Goal: Information Seeking & Learning: Learn about a topic

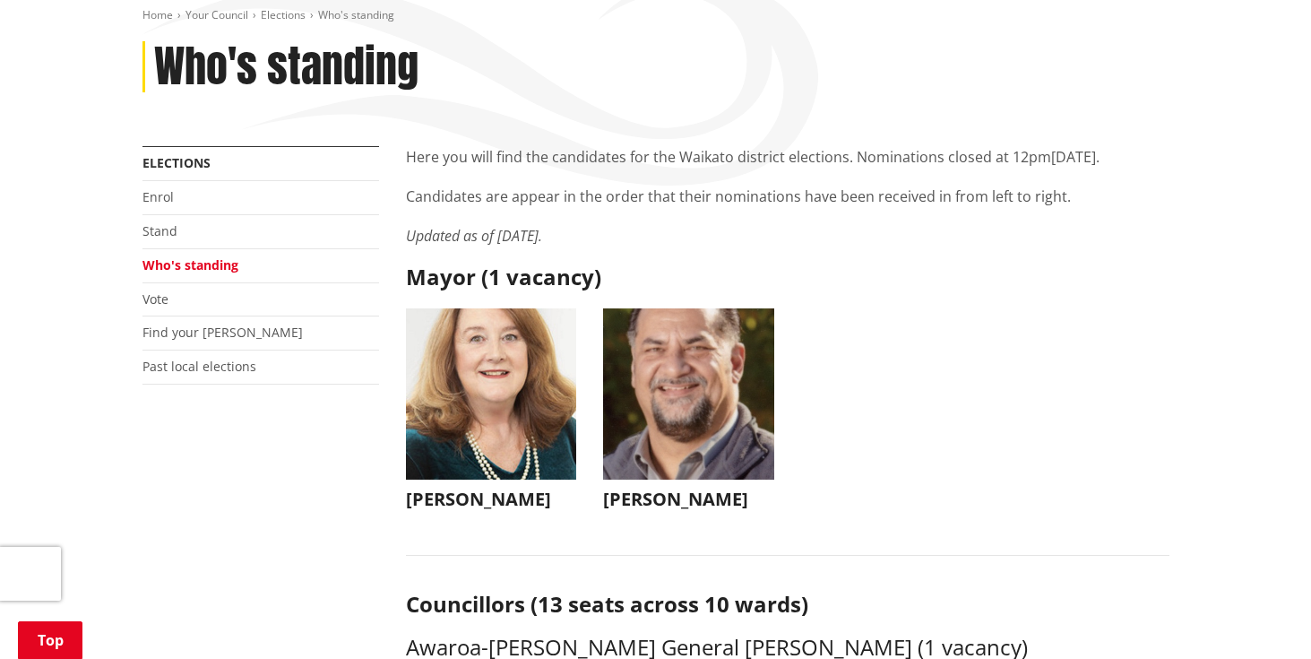
scroll to position [267, 0]
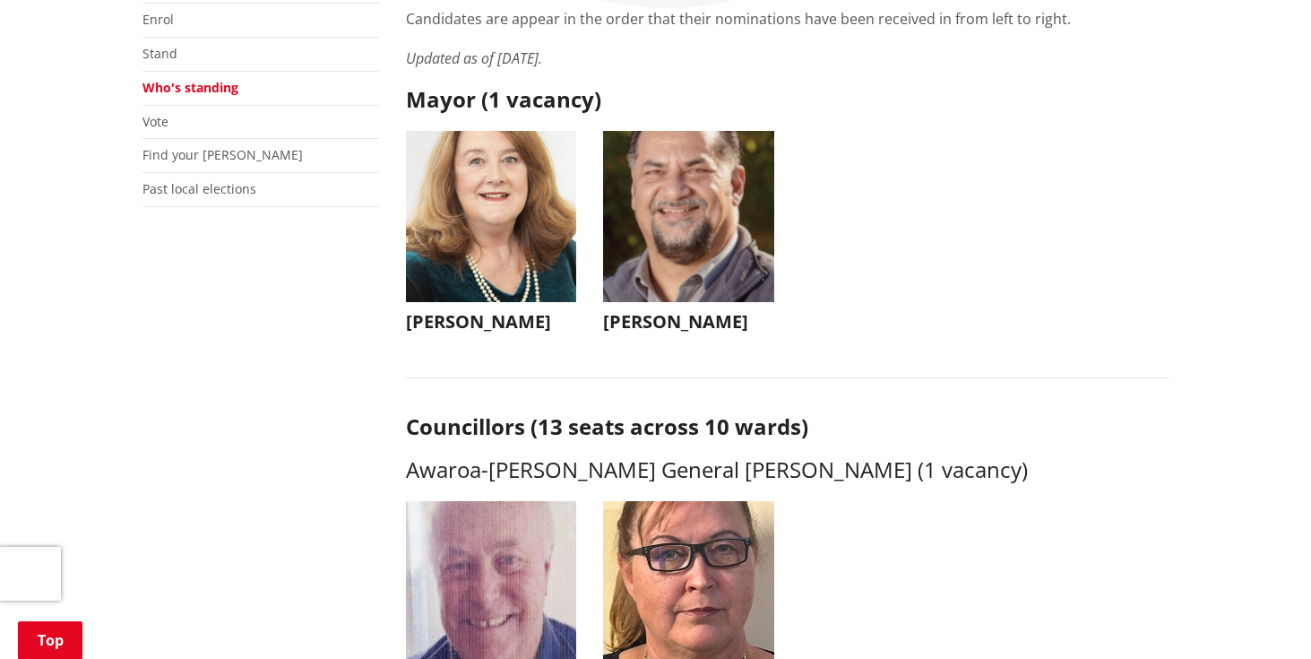
click at [693, 245] on img "button" at bounding box center [688, 216] width 171 height 171
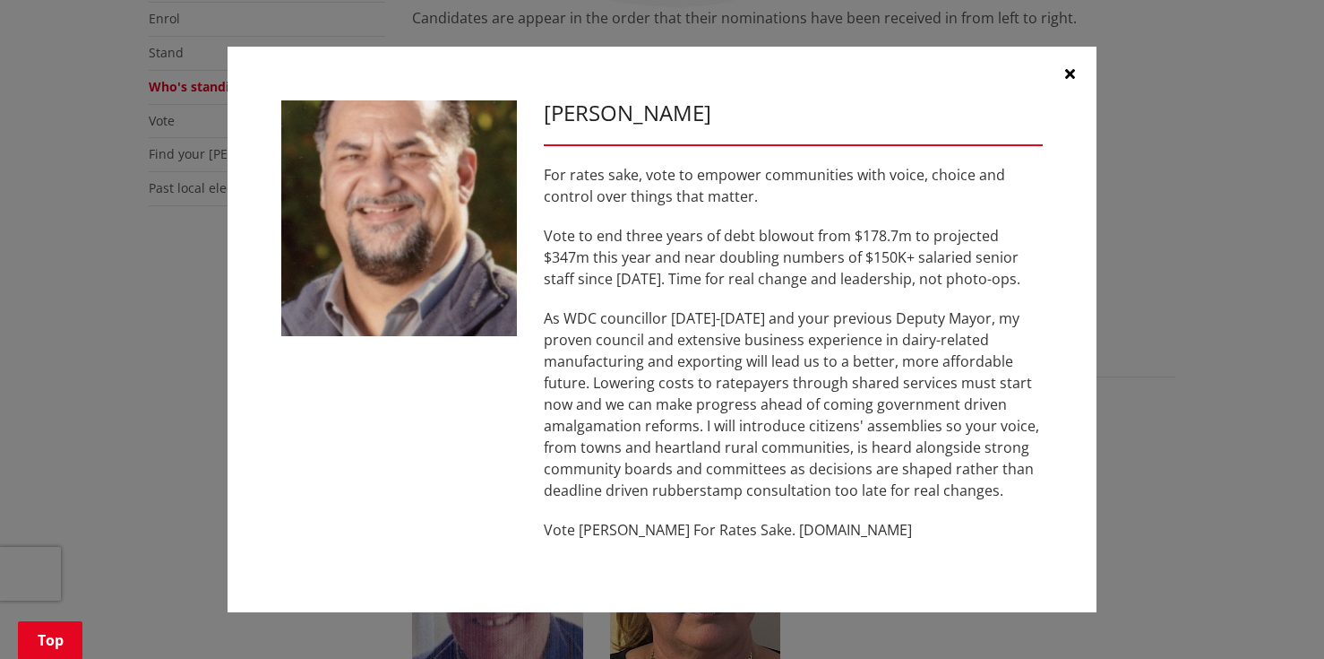
click at [565, 119] on h3 "[PERSON_NAME]" at bounding box center [793, 113] width 499 height 26
drag, startPoint x: 549, startPoint y: 115, endPoint x: 650, endPoint y: 113, distance: 100.4
click at [650, 113] on h3 "[PERSON_NAME]" at bounding box center [793, 113] width 499 height 26
copy h3 "[PERSON_NAME]"
click at [1066, 72] on icon "button" at bounding box center [1070, 73] width 10 height 14
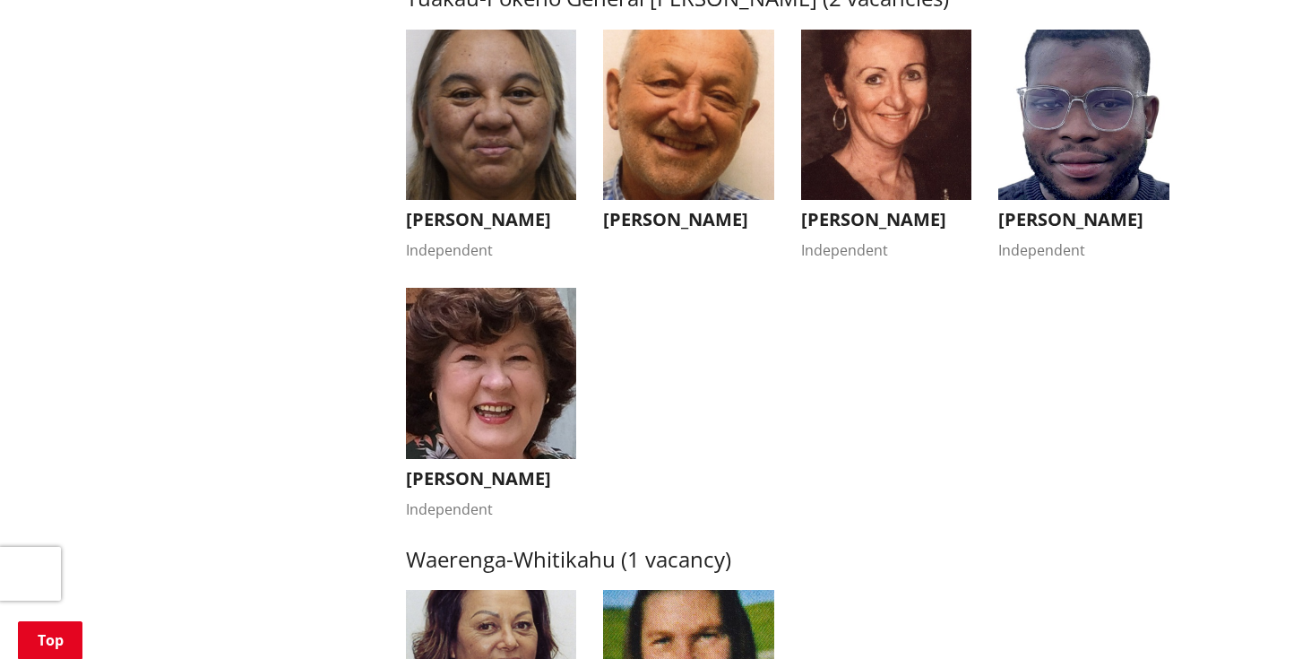
scroll to position [3221, 0]
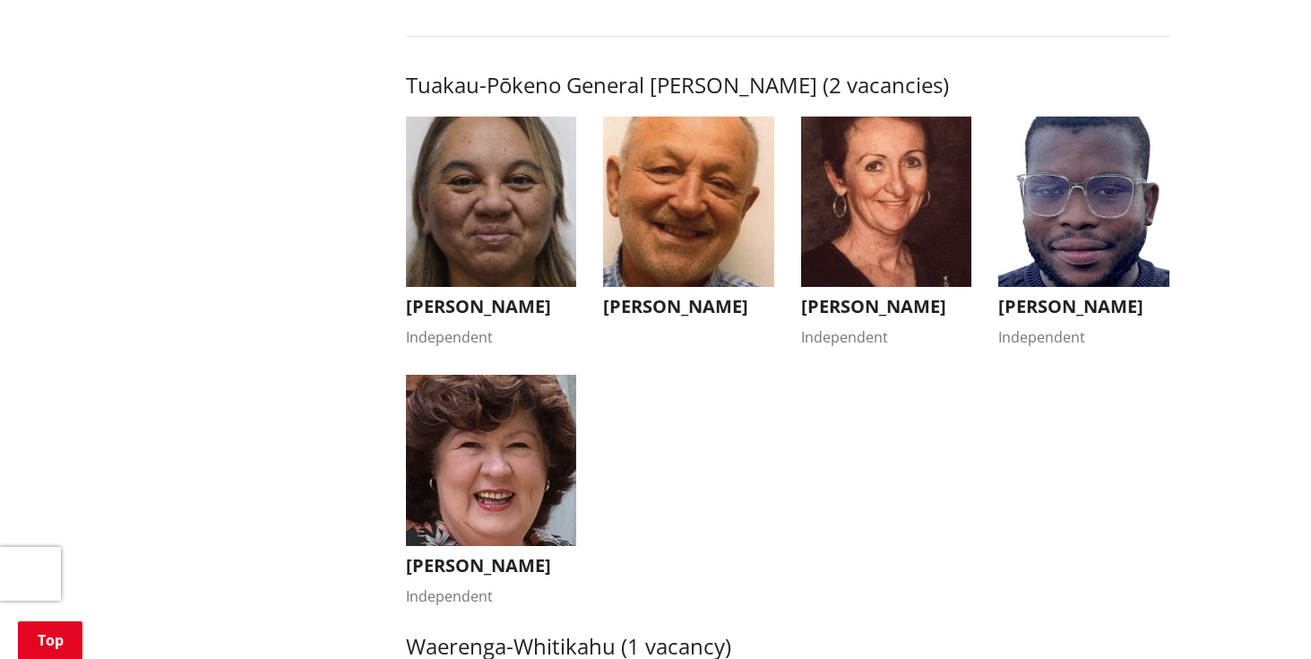
click at [518, 220] on img "button" at bounding box center [491, 201] width 171 height 171
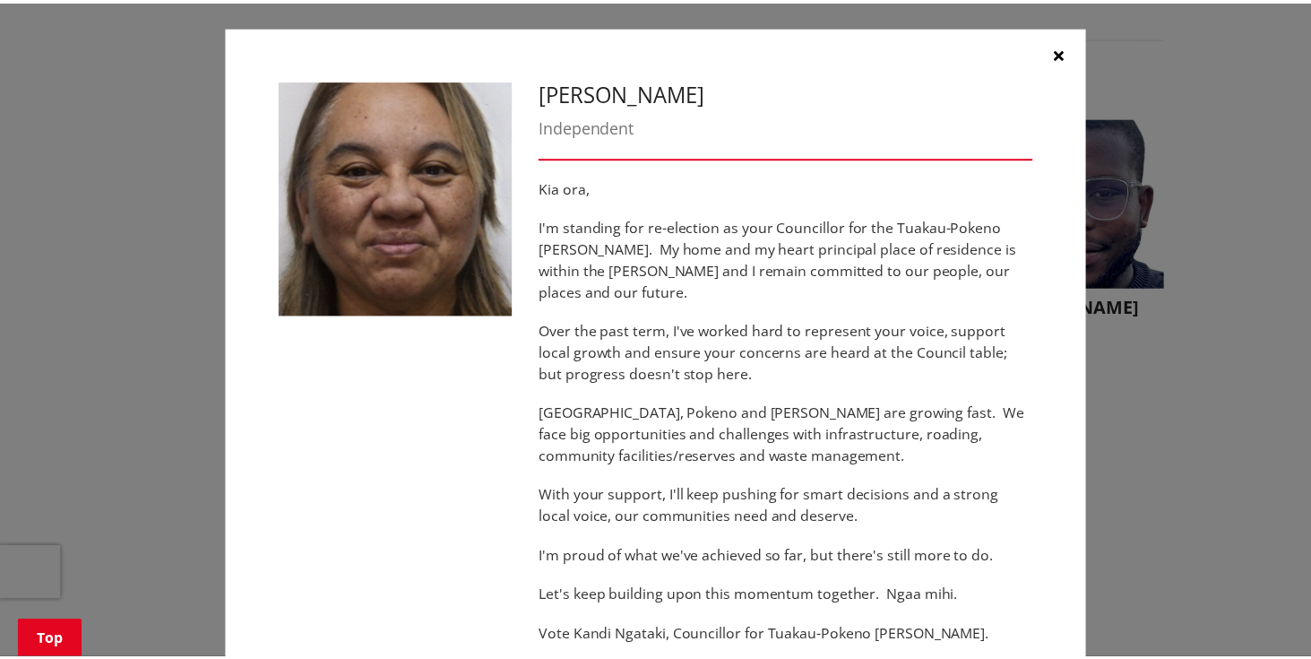
scroll to position [0, 0]
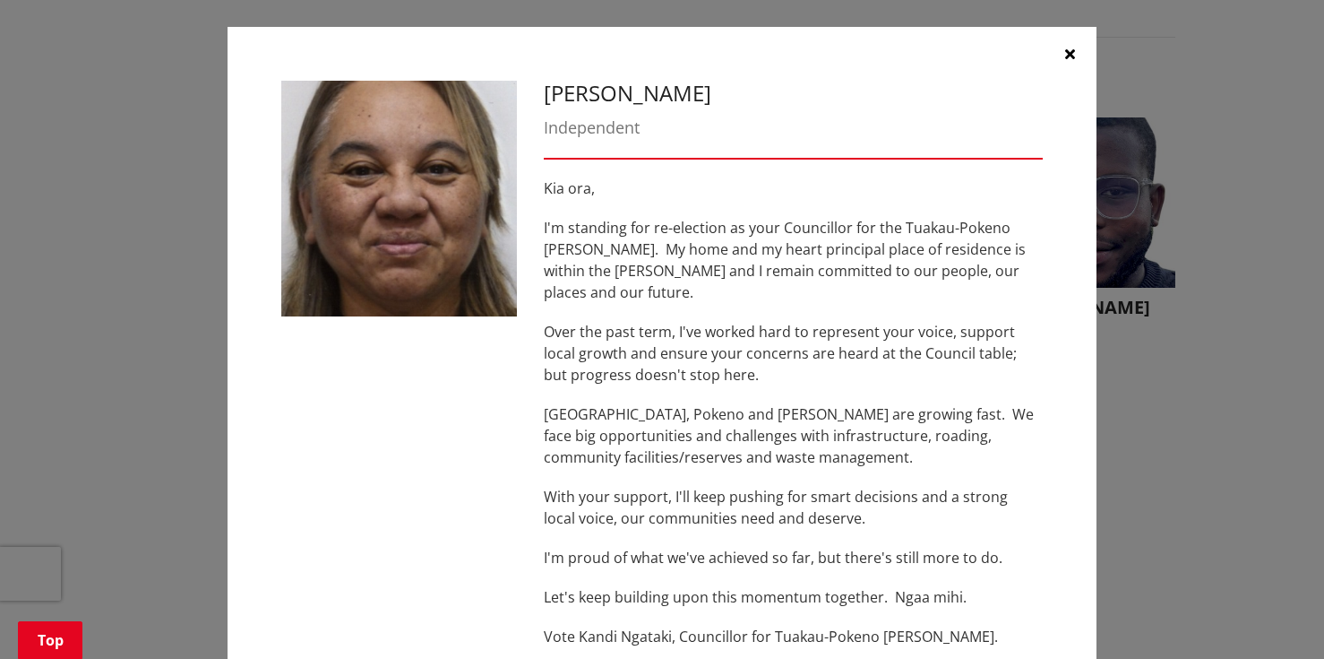
click at [1065, 52] on icon "button" at bounding box center [1070, 54] width 10 height 14
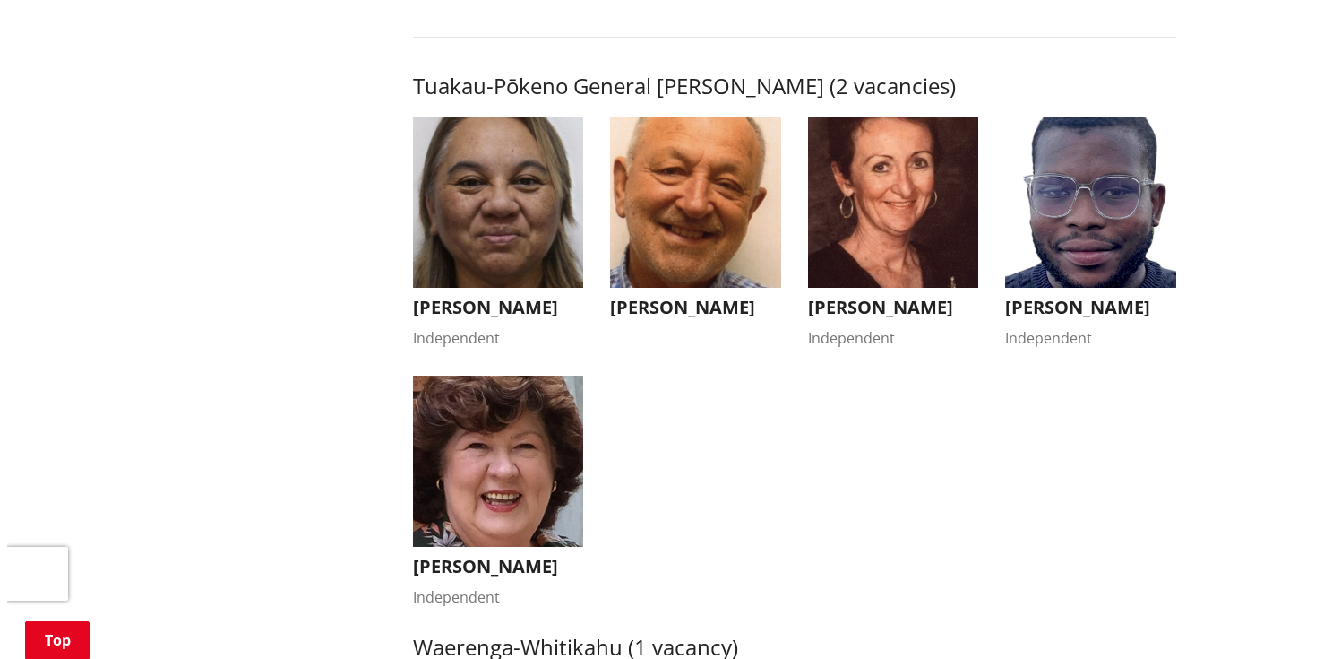
scroll to position [3131, 0]
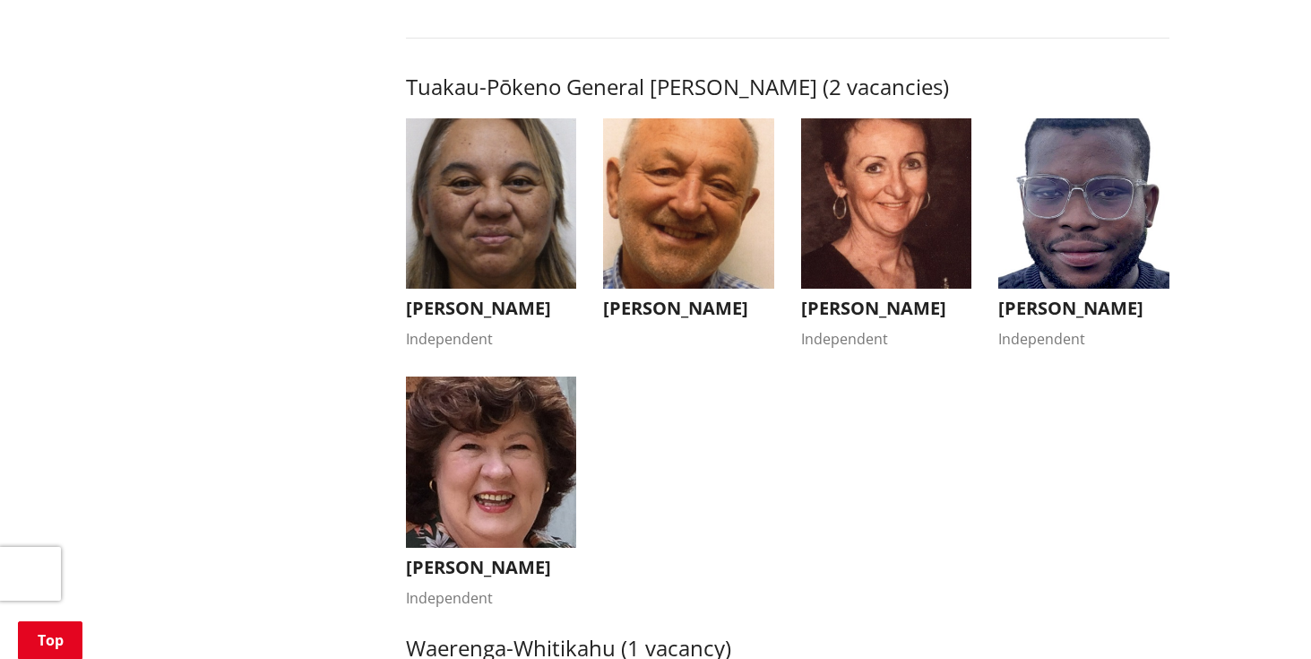
click at [686, 239] on img "button" at bounding box center [688, 203] width 171 height 171
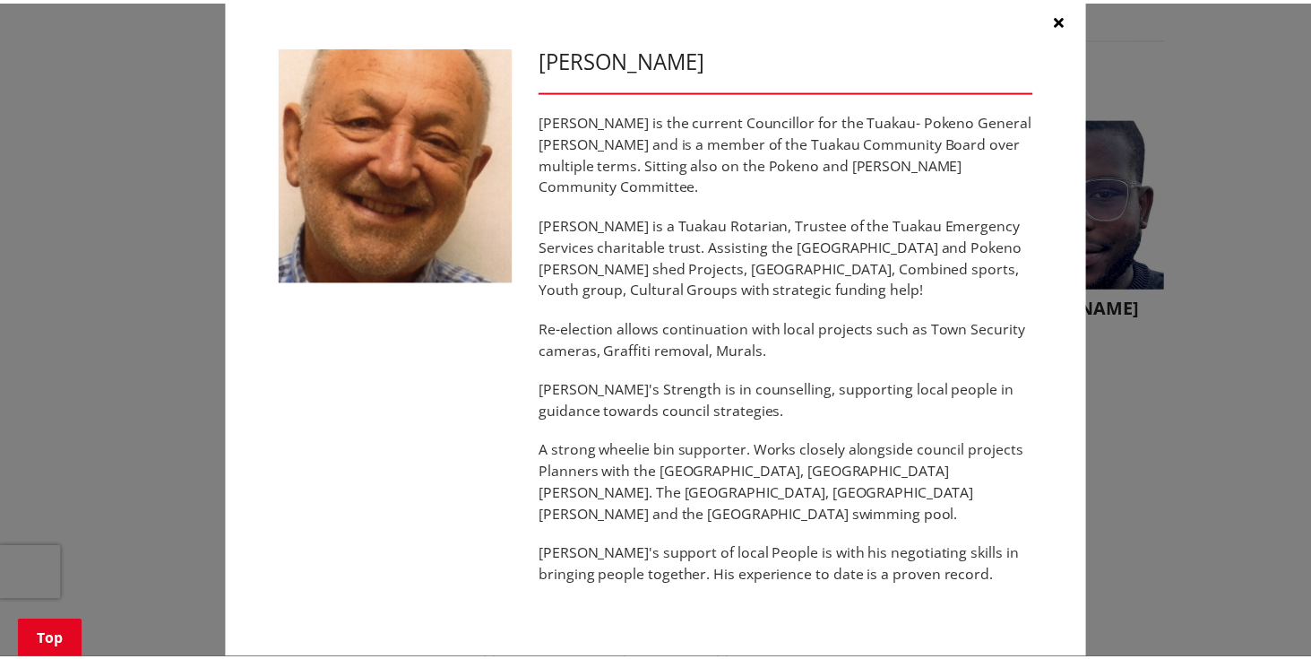
scroll to position [39, 0]
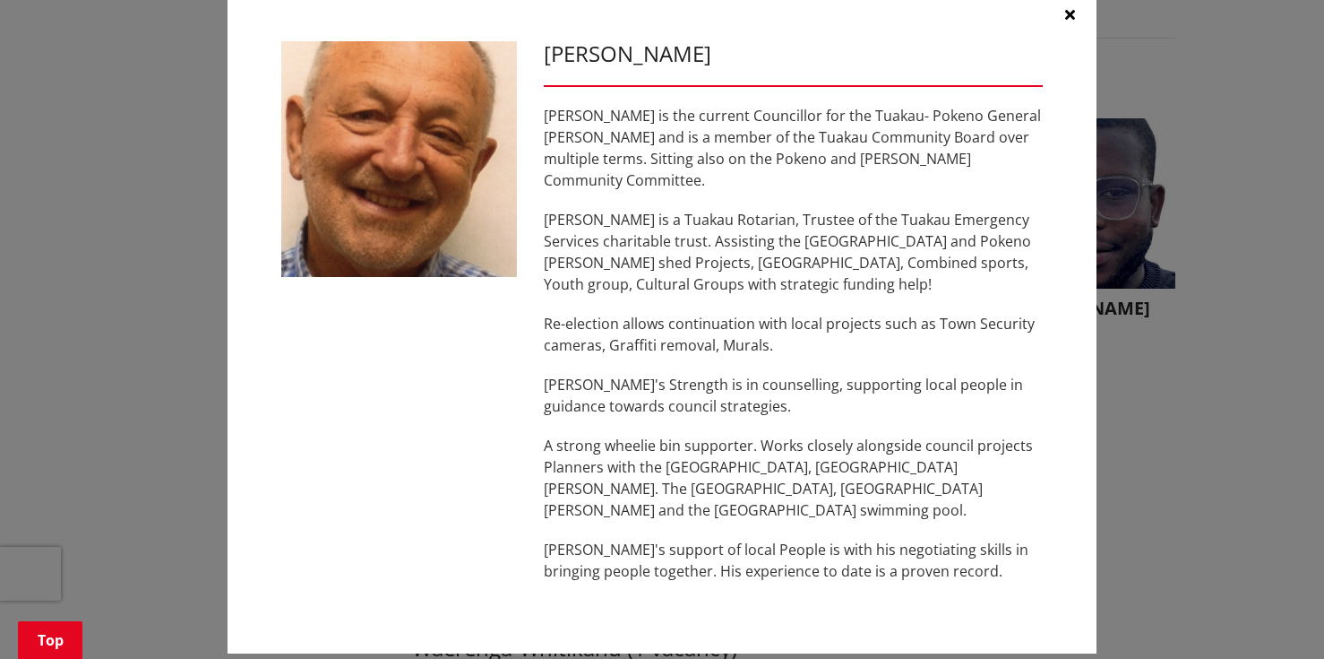
click at [1065, 17] on icon "button" at bounding box center [1070, 14] width 10 height 14
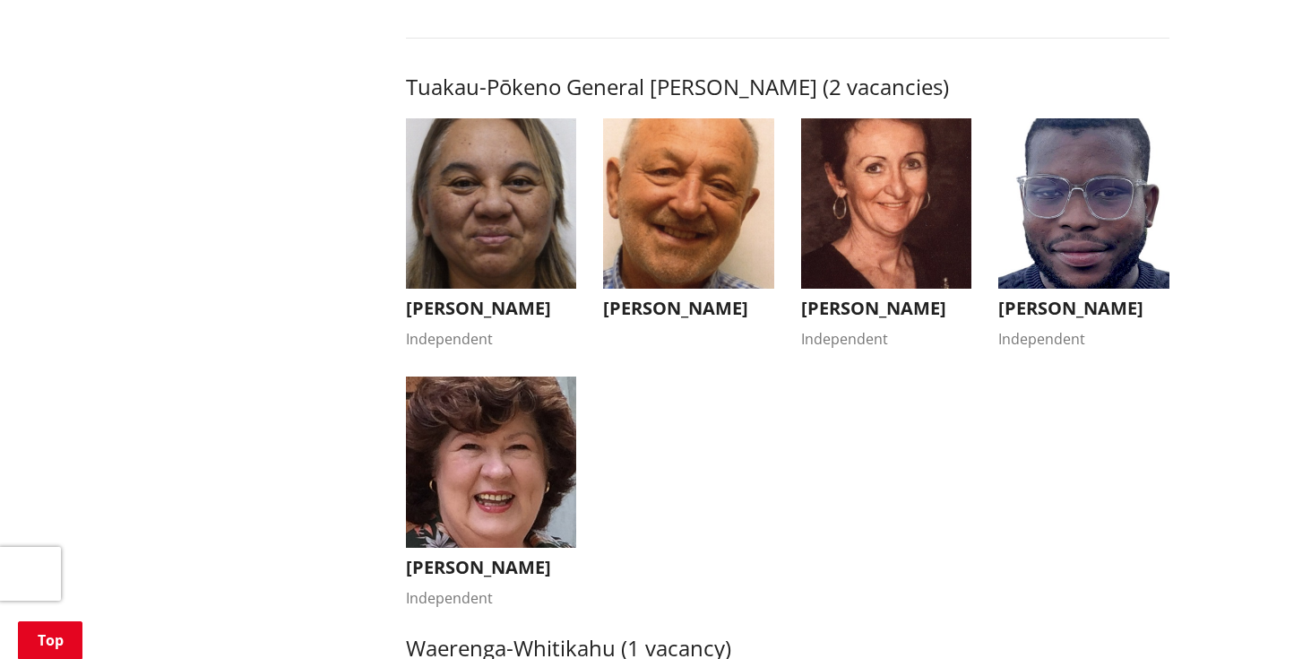
click at [888, 183] on img "button" at bounding box center [886, 203] width 171 height 171
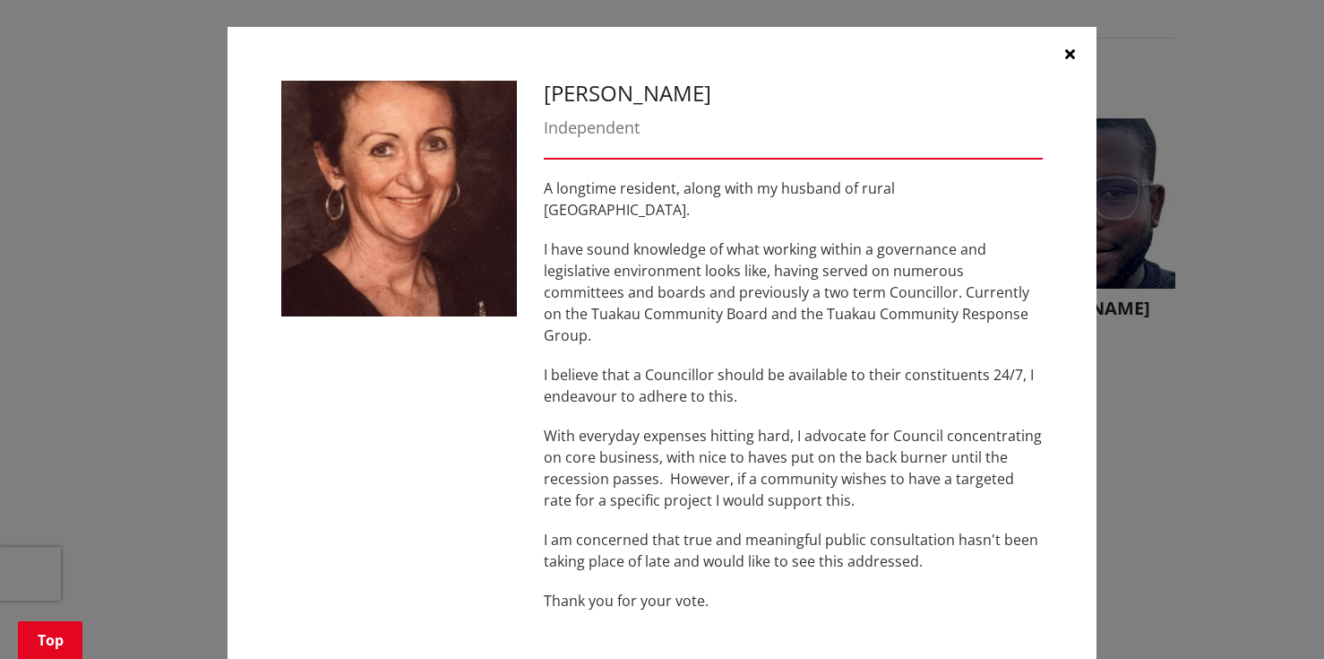
click at [1055, 53] on button "button" at bounding box center [1070, 54] width 54 height 54
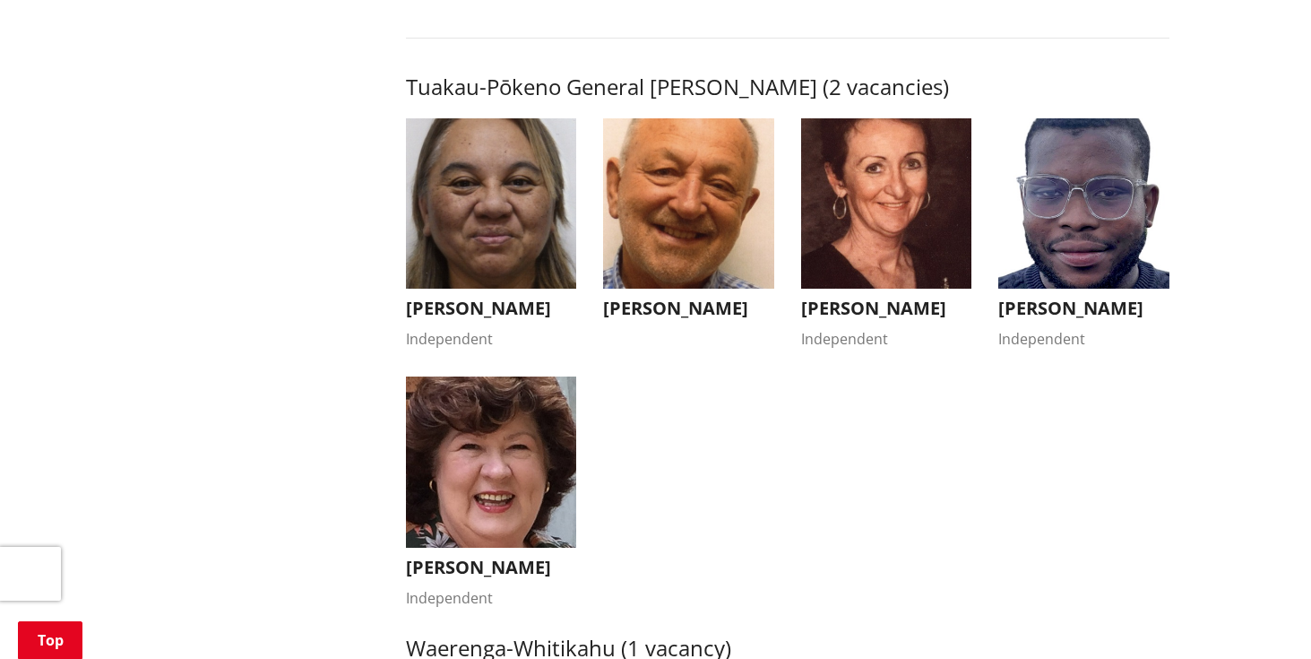
click at [1068, 230] on img "button" at bounding box center [1083, 203] width 171 height 171
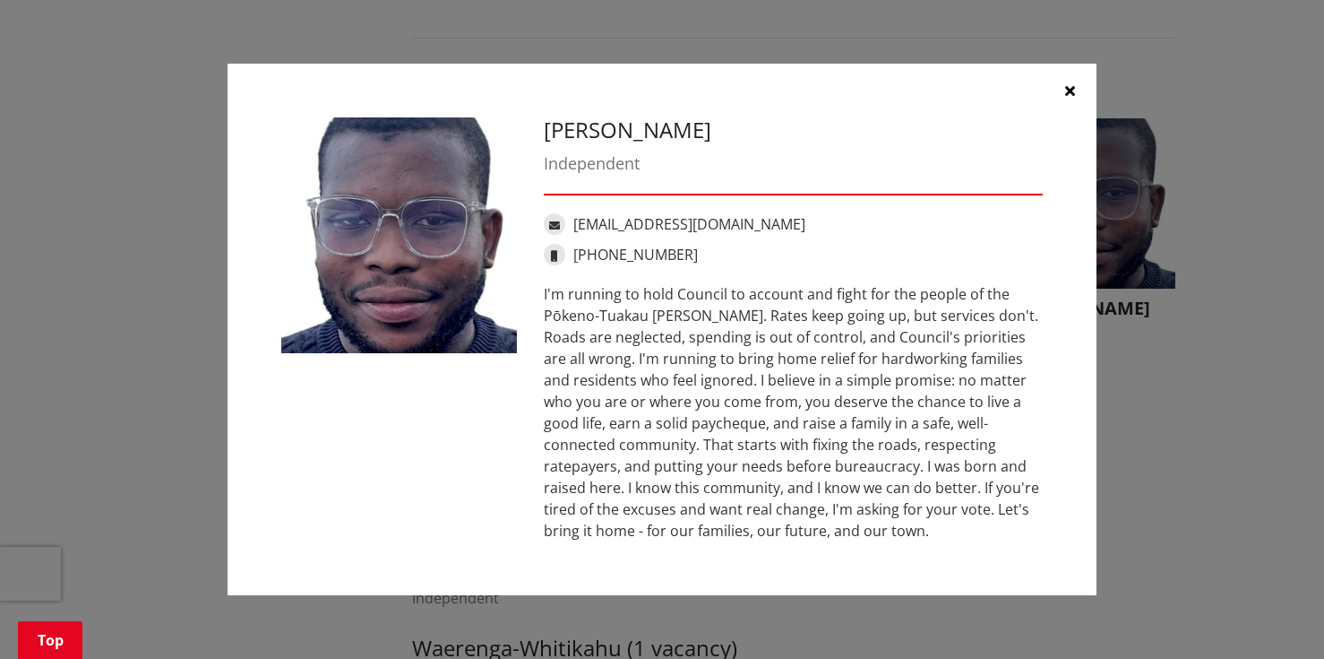
click at [1071, 85] on icon "button" at bounding box center [1070, 90] width 10 height 14
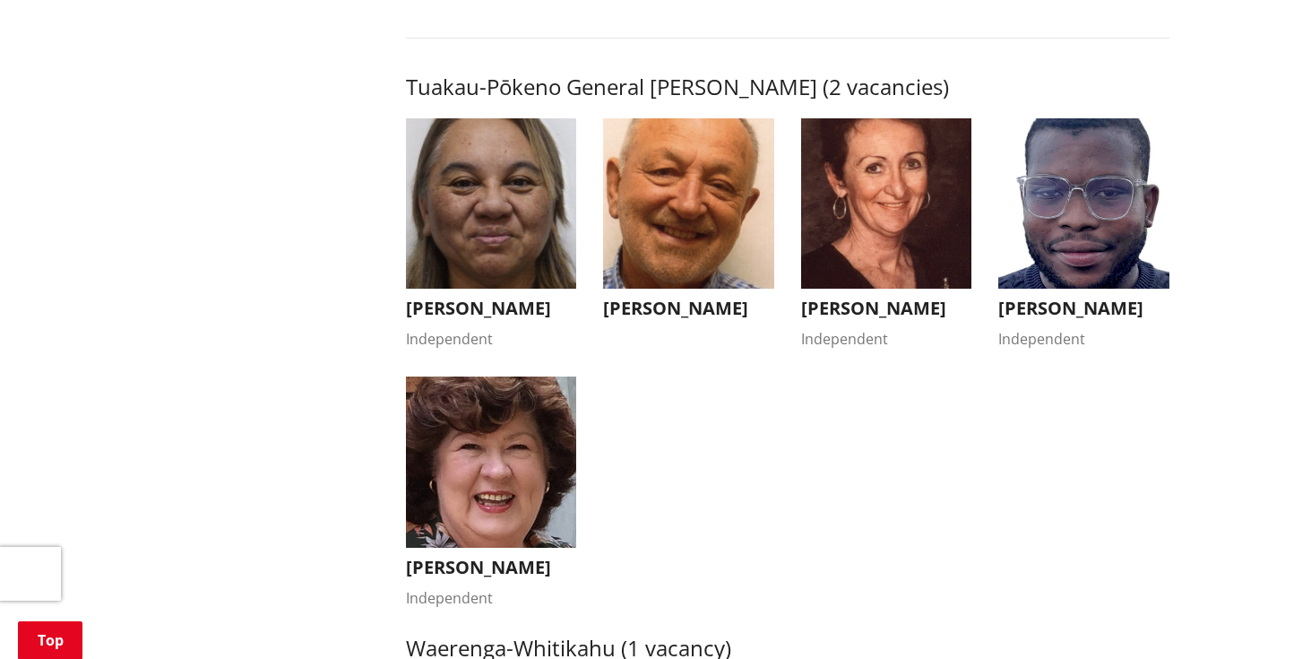
click at [513, 497] on img "button" at bounding box center [491, 461] width 171 height 171
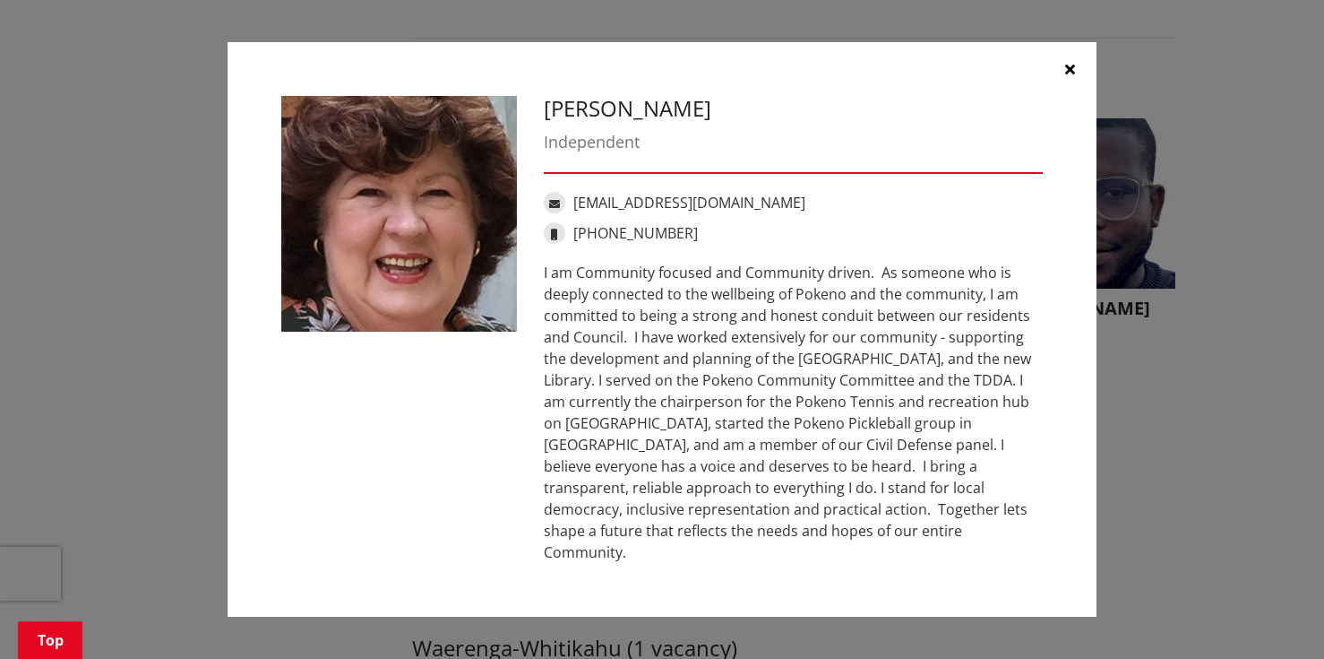
click at [1070, 72] on icon "button" at bounding box center [1070, 69] width 10 height 14
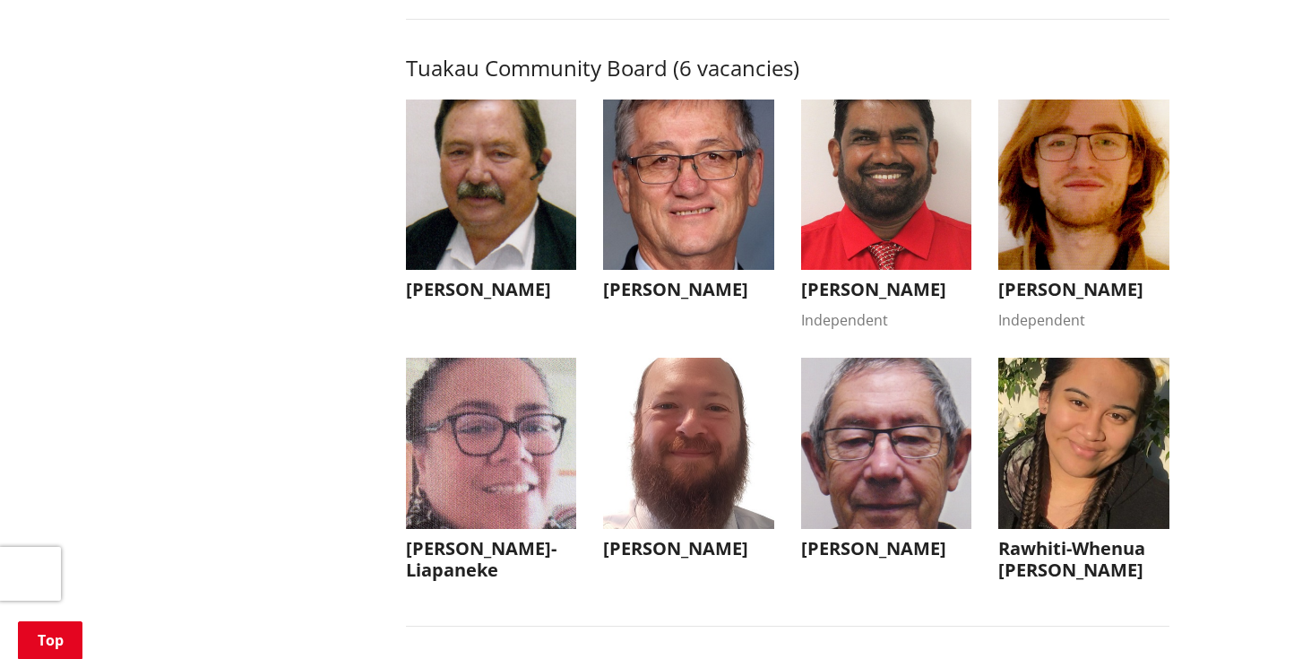
scroll to position [7789, 0]
click at [464, 250] on img "button" at bounding box center [491, 185] width 171 height 171
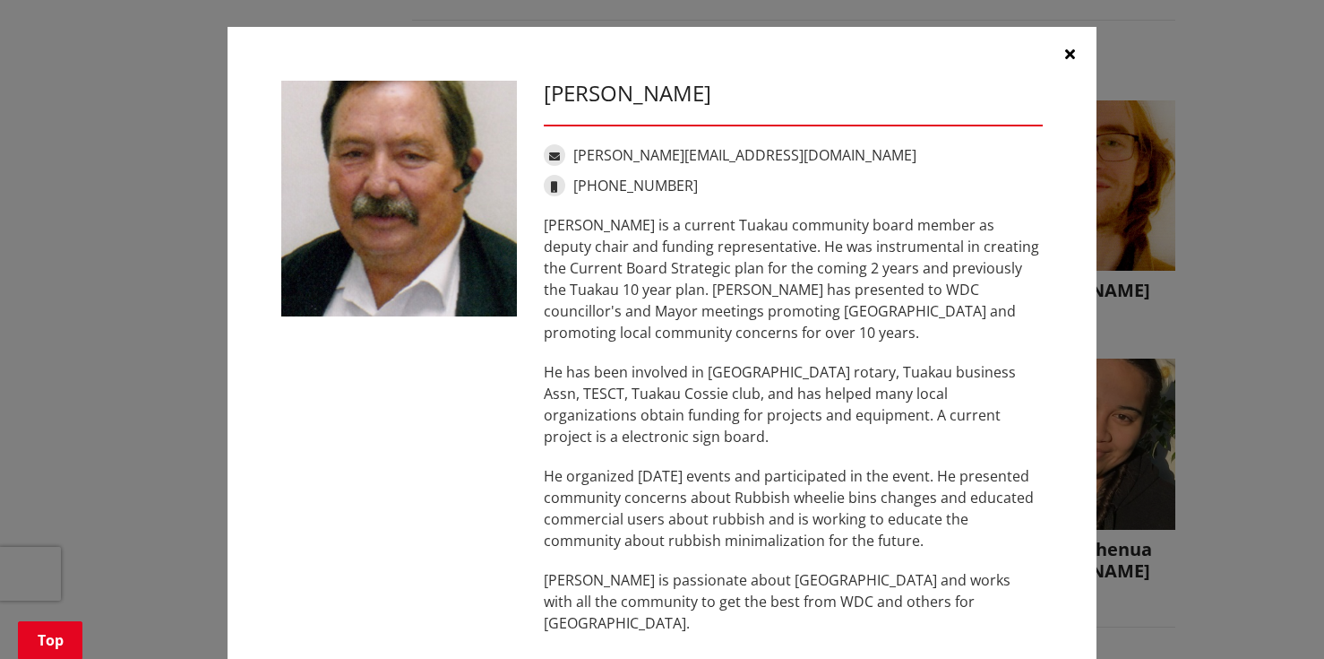
click at [1065, 56] on icon "button" at bounding box center [1070, 54] width 10 height 14
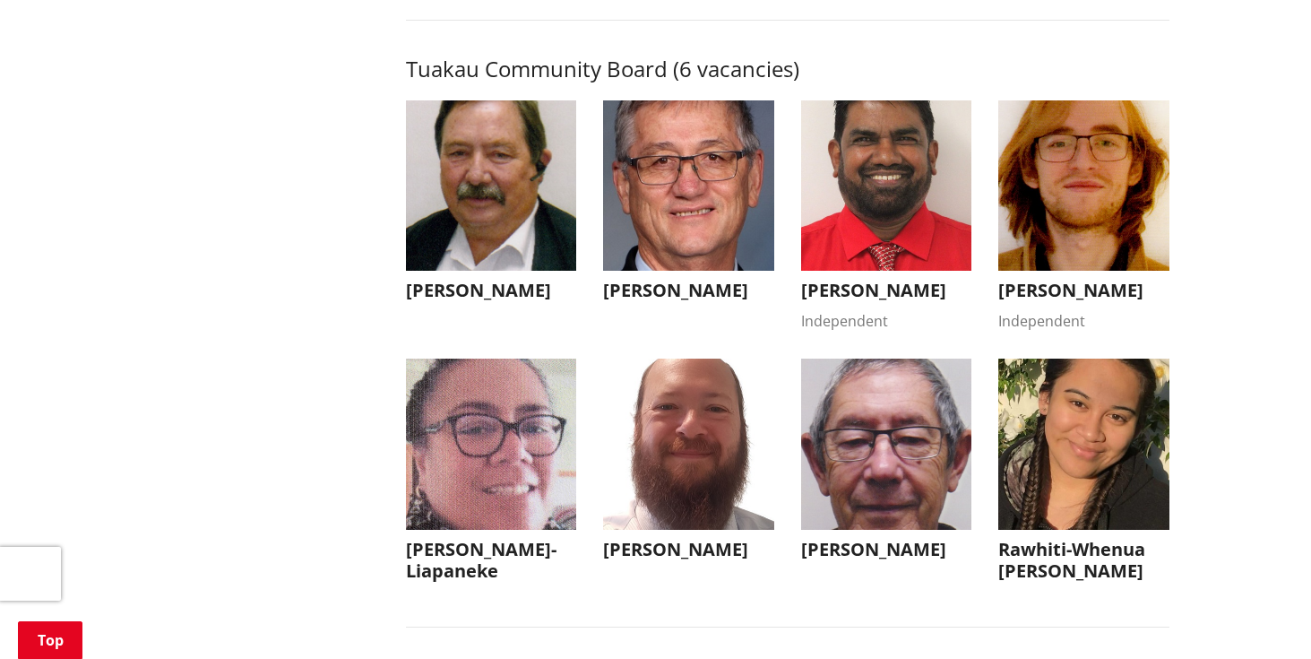
click at [695, 266] on img "button" at bounding box center [688, 185] width 171 height 171
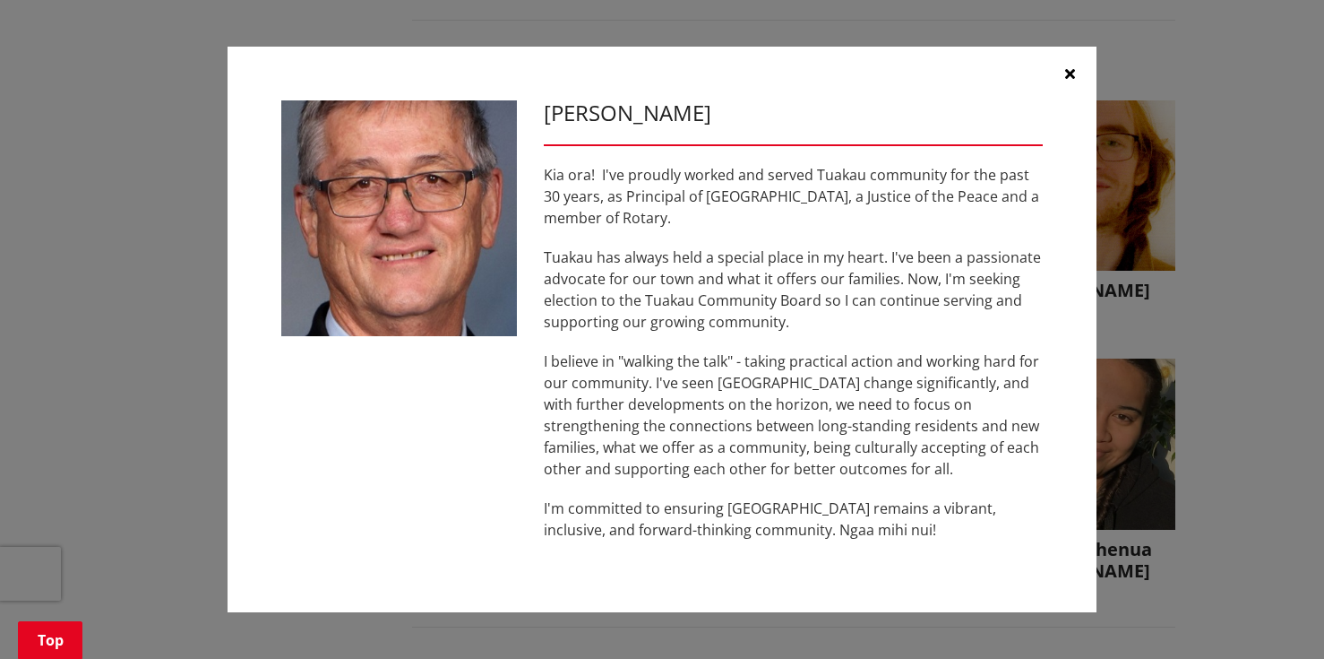
click at [1067, 73] on icon "button" at bounding box center [1070, 73] width 10 height 14
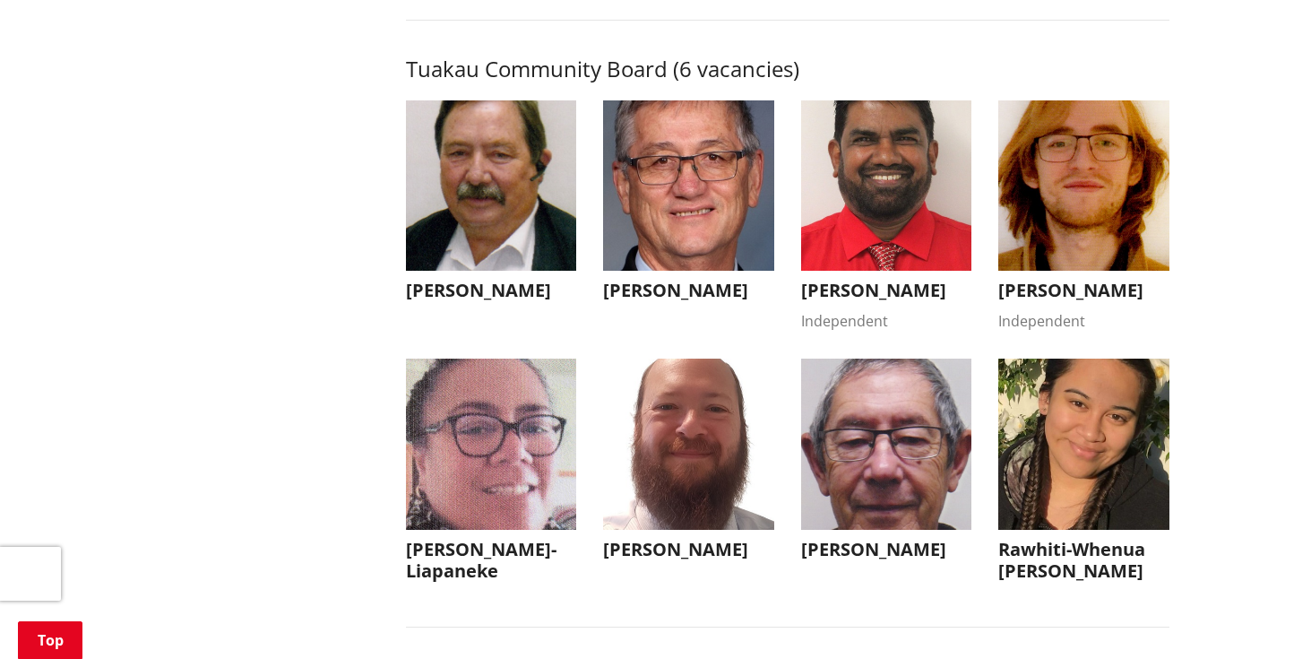
click at [866, 271] on img "button" at bounding box center [886, 185] width 171 height 171
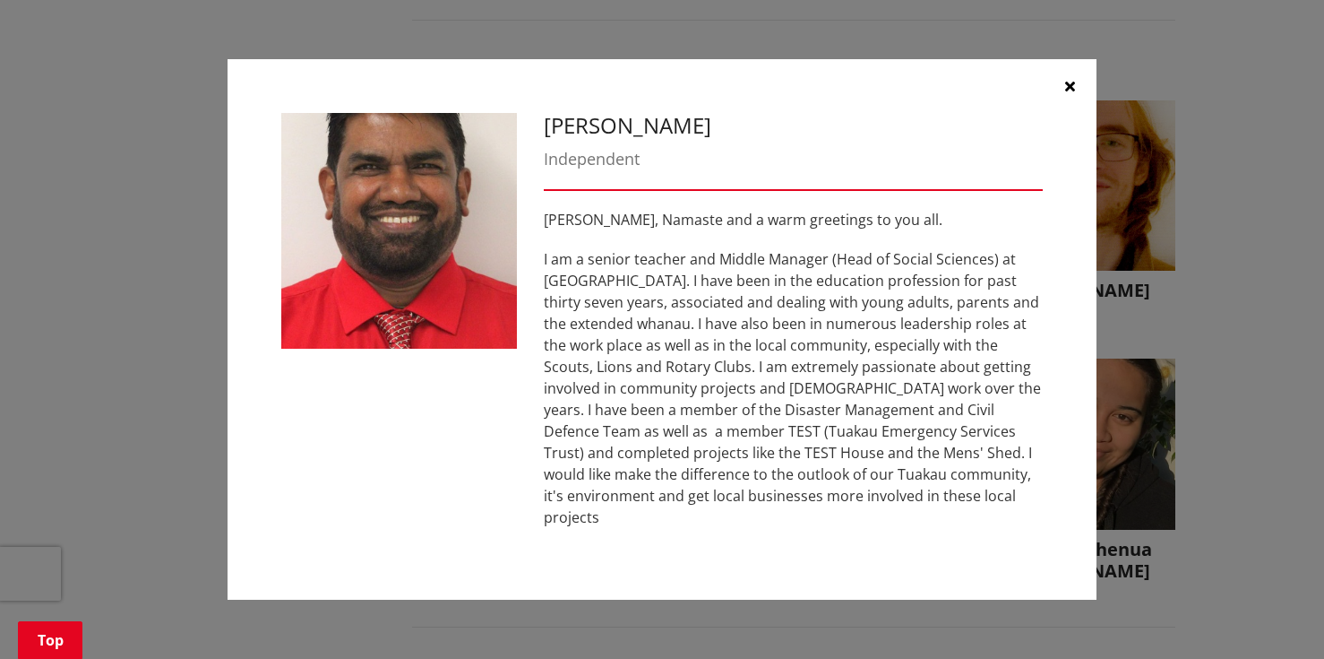
click at [1068, 93] on icon "button" at bounding box center [1070, 86] width 10 height 14
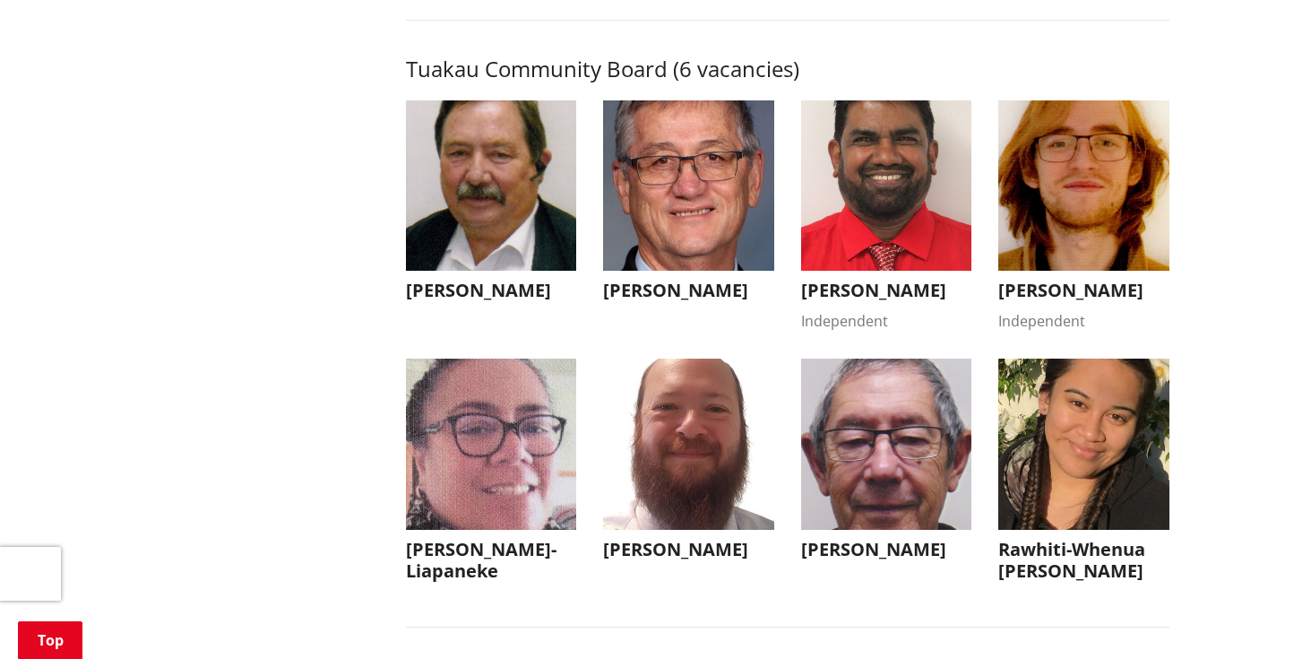
click at [1085, 271] on img "button" at bounding box center [1083, 185] width 171 height 171
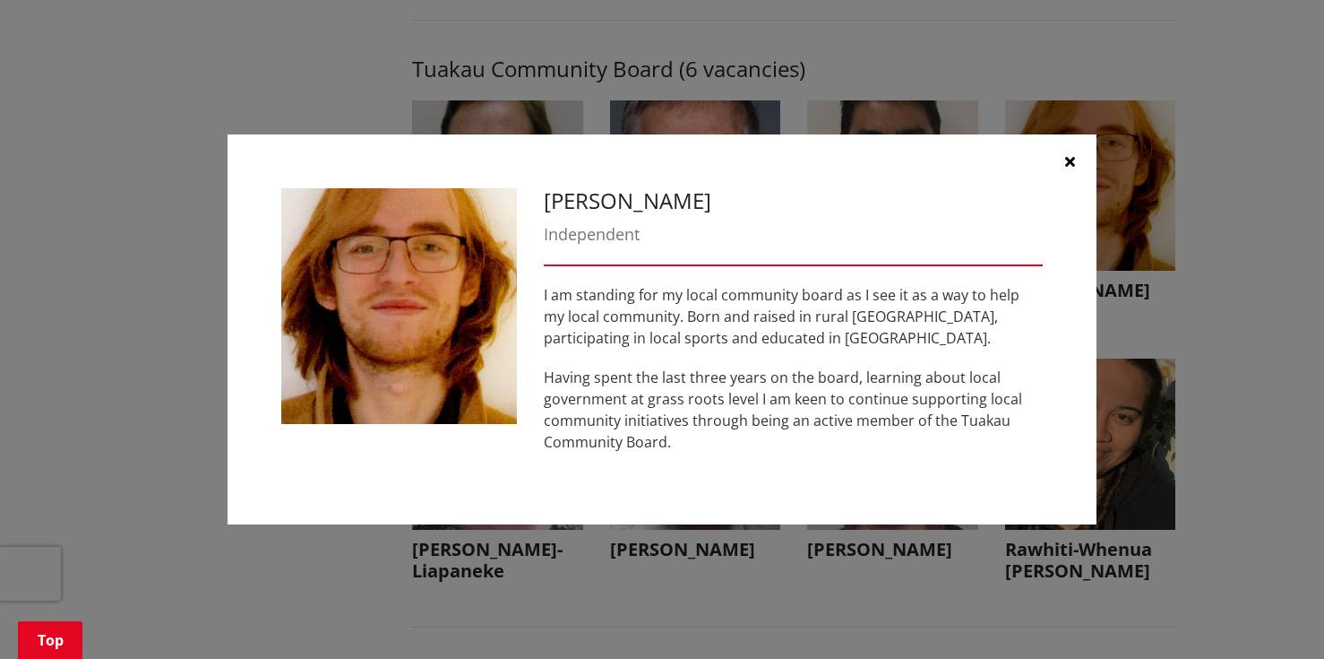
click at [1064, 159] on button "button" at bounding box center [1070, 161] width 54 height 54
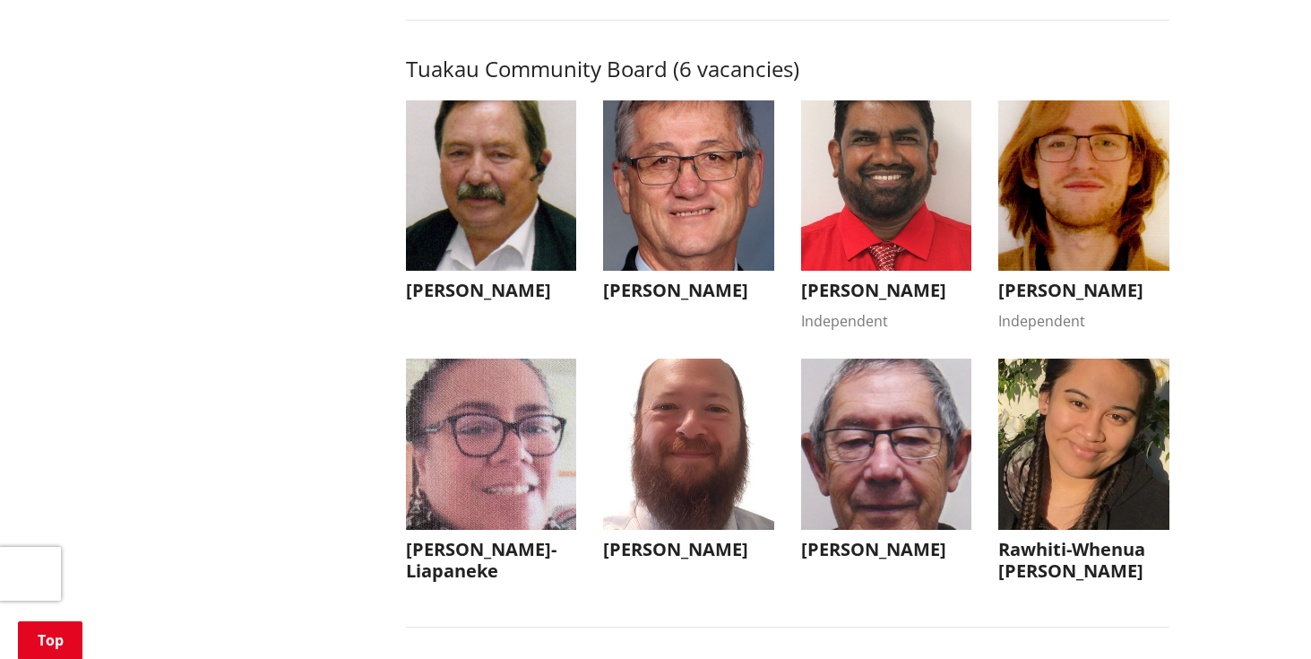
click at [460, 530] on img "button" at bounding box center [491, 443] width 171 height 171
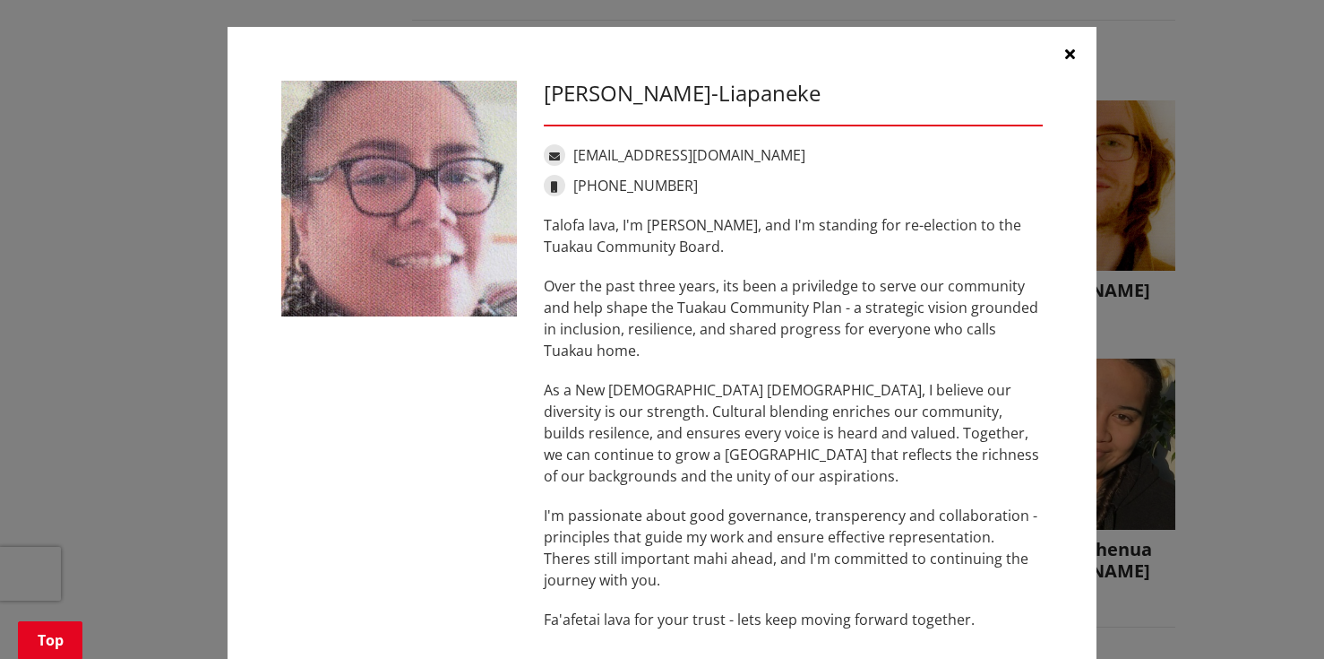
click at [1065, 48] on icon "button" at bounding box center [1070, 54] width 10 height 14
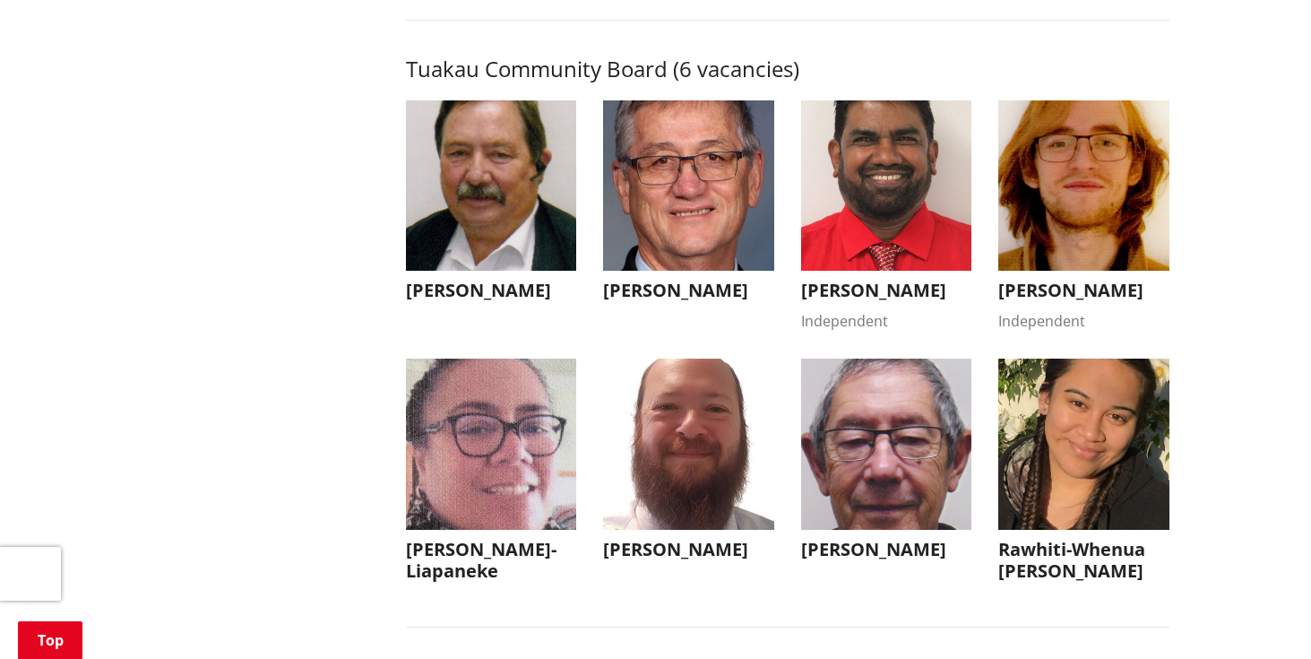
click at [648, 504] on img "button" at bounding box center [688, 443] width 171 height 171
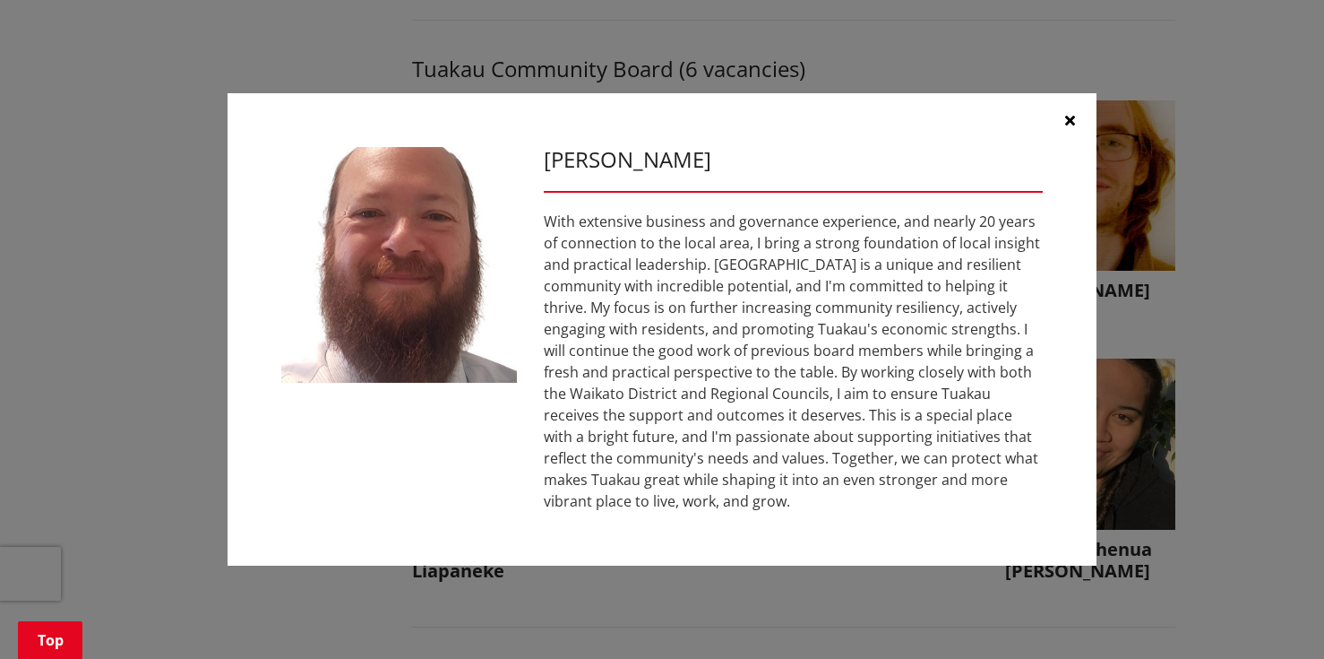
click at [1070, 117] on icon "button" at bounding box center [1070, 120] width 10 height 14
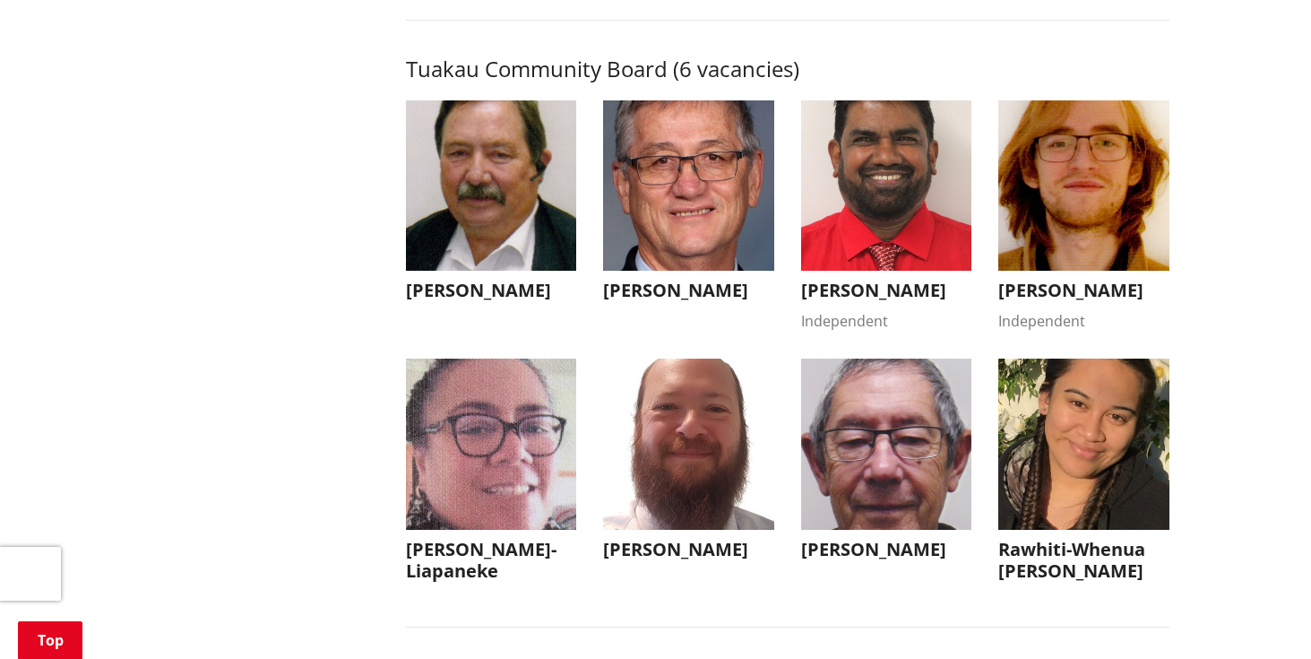
click at [851, 504] on img "button" at bounding box center [886, 443] width 171 height 171
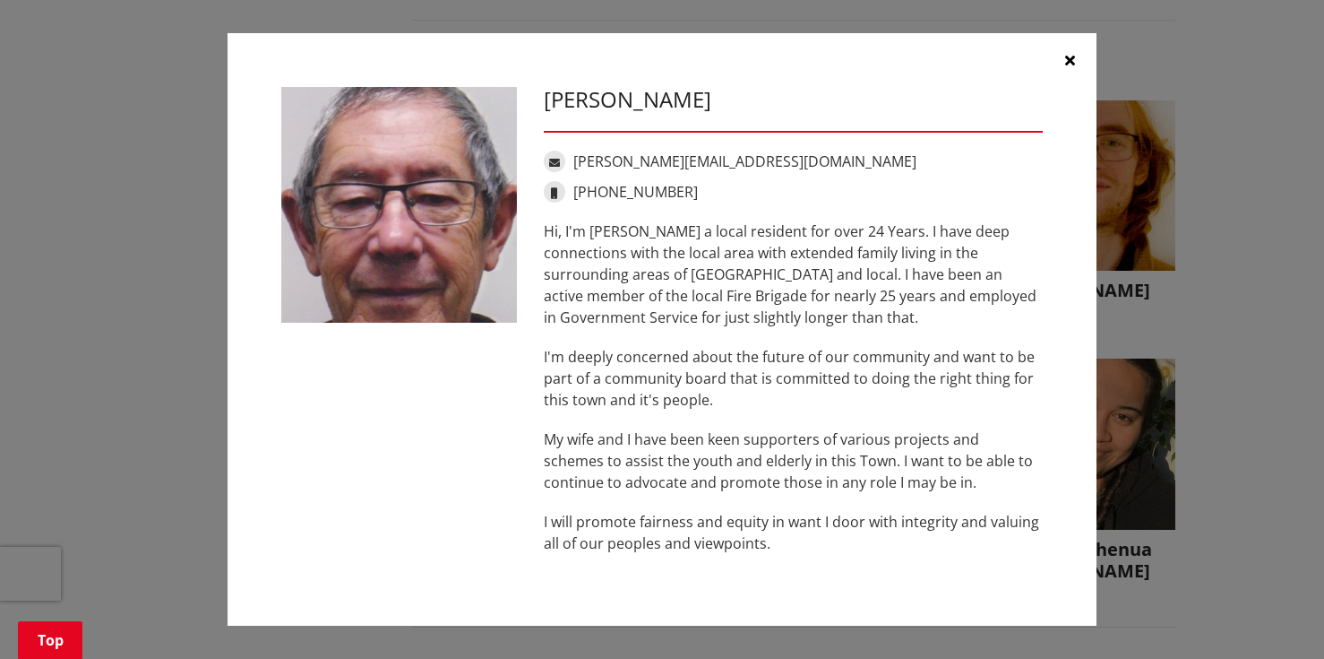
click at [1069, 58] on icon "button" at bounding box center [1070, 60] width 10 height 14
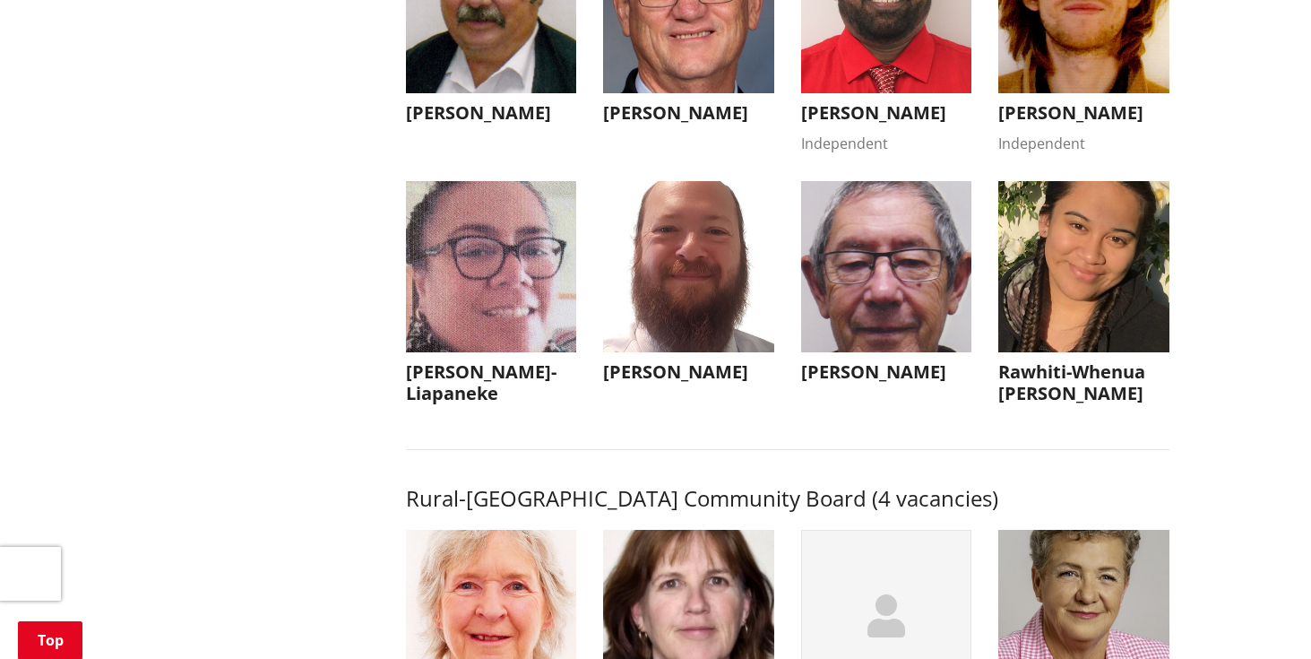
scroll to position [7967, 0]
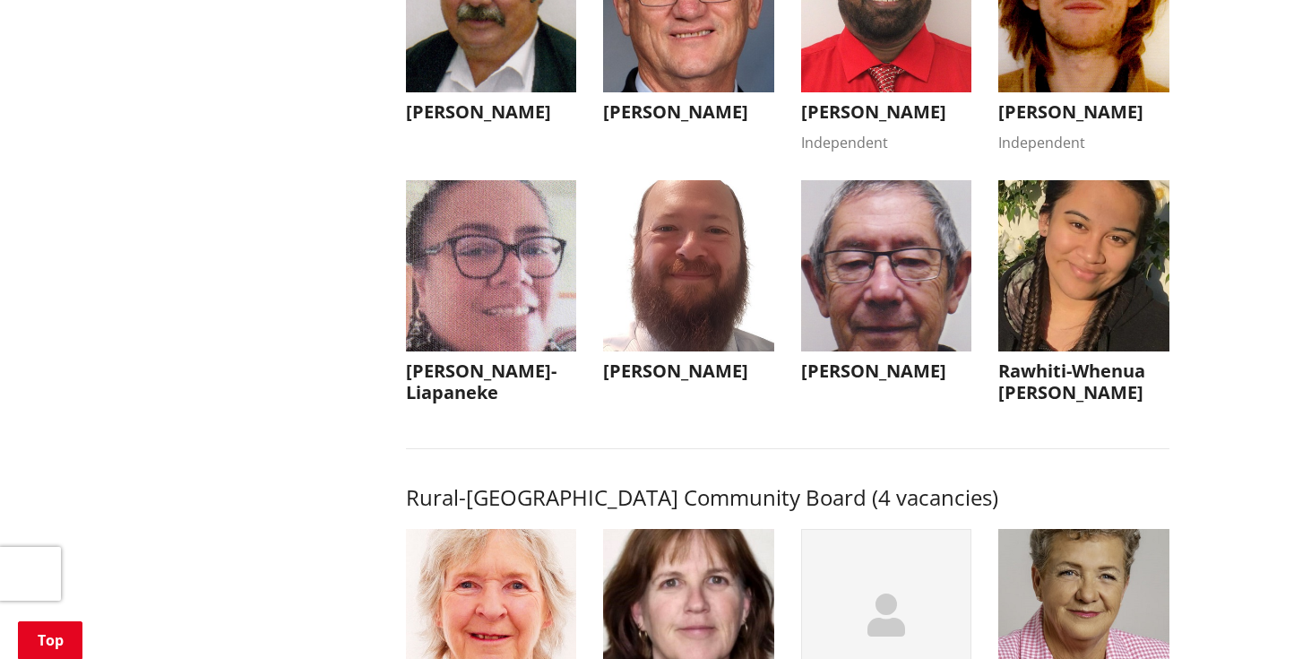
click at [1096, 308] on img "button" at bounding box center [1083, 265] width 171 height 171
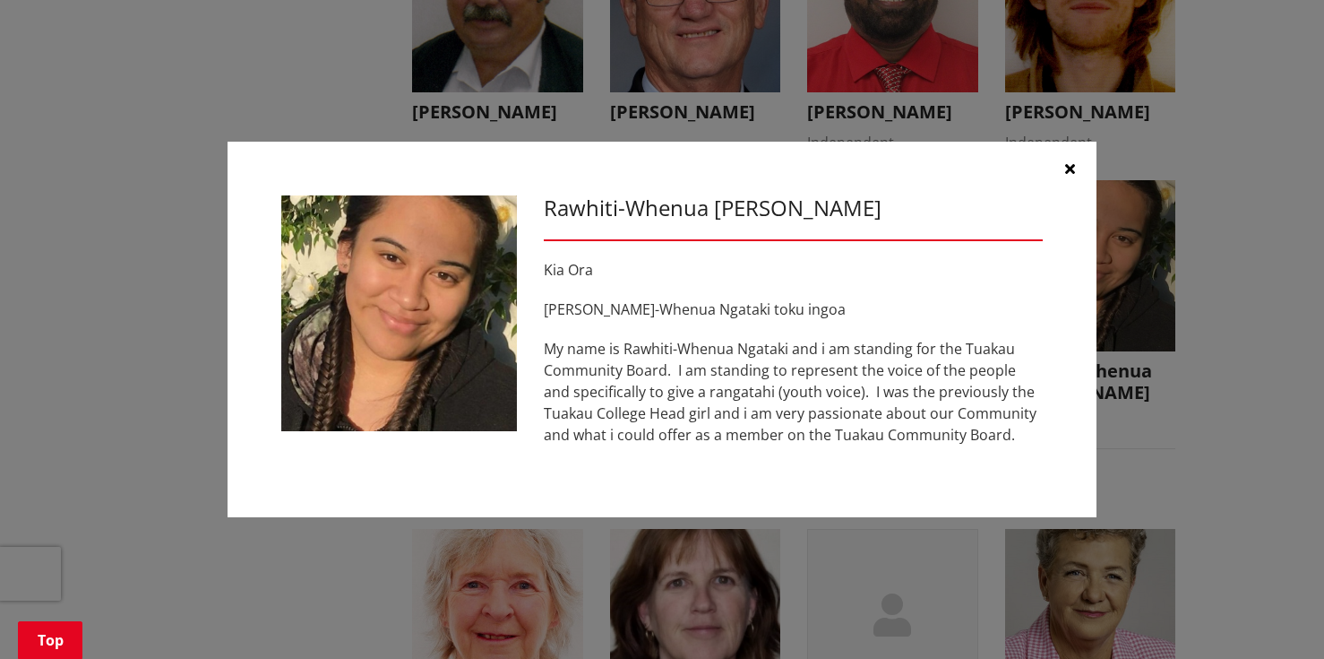
click at [1070, 165] on icon "button" at bounding box center [1070, 168] width 10 height 14
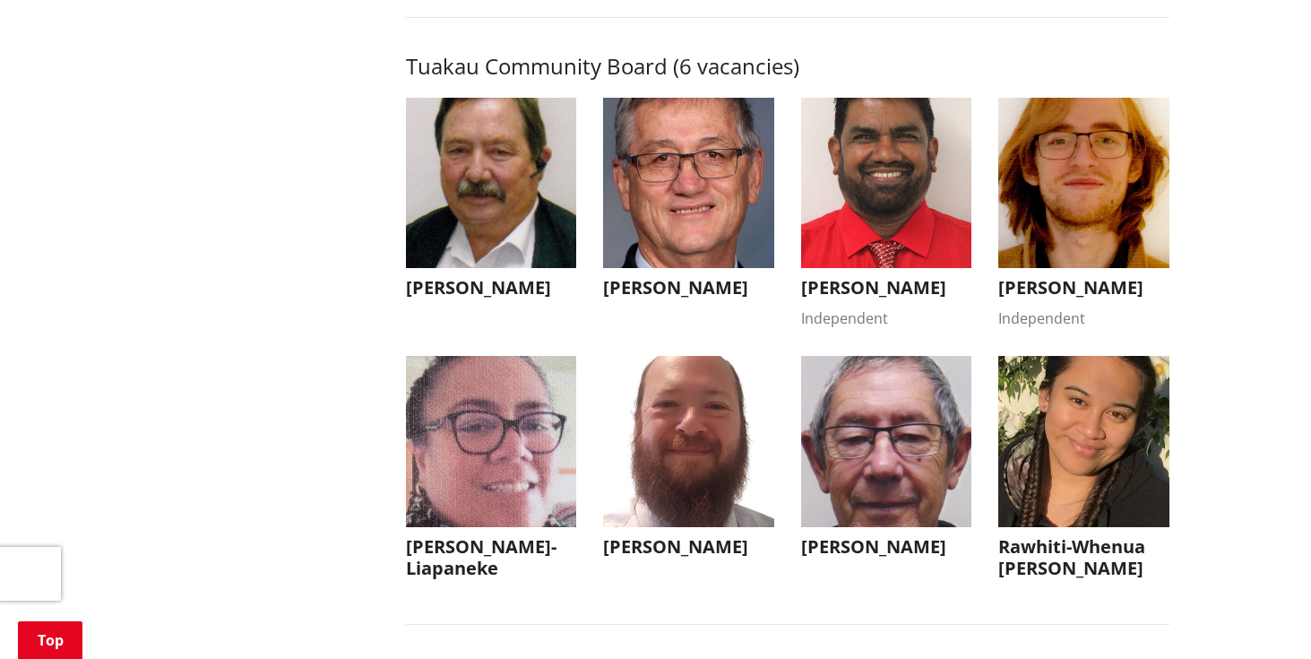
scroll to position [7790, 0]
